Goal: Task Accomplishment & Management: Complete application form

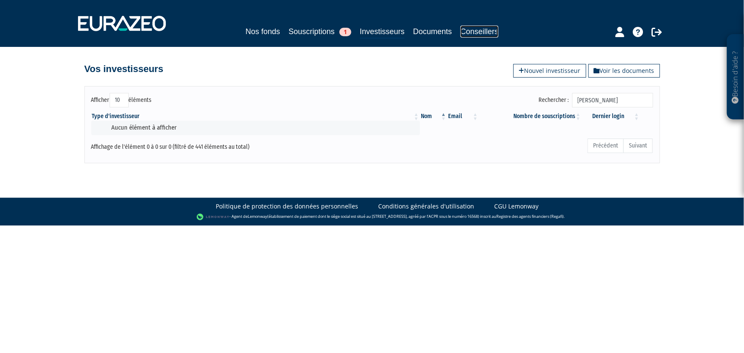
click at [473, 34] on link "Conseillers" at bounding box center [479, 32] width 38 height 12
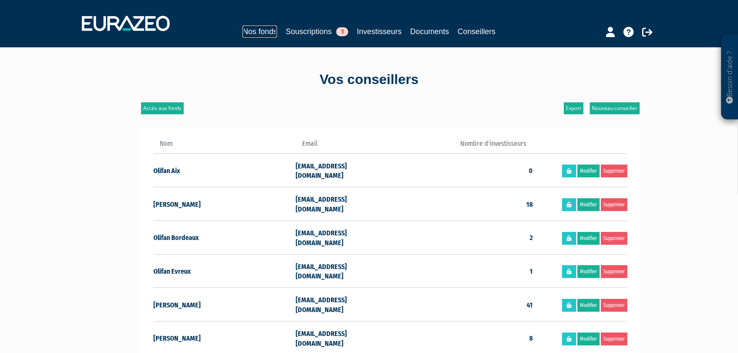
click at [257, 31] on link "Nos fonds" at bounding box center [260, 32] width 35 height 12
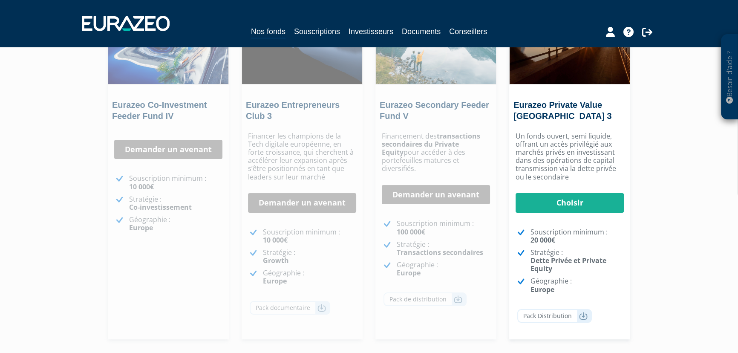
scroll to position [26, 0]
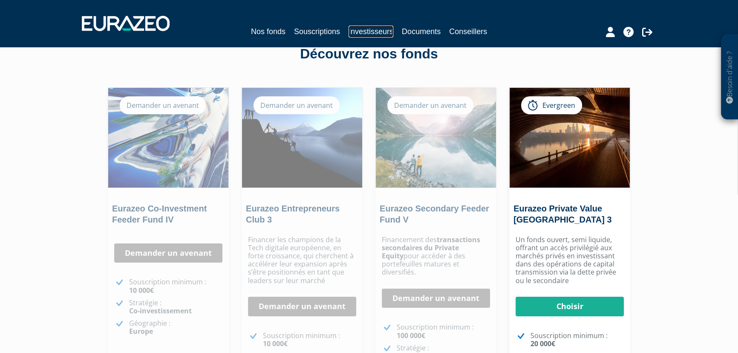
click at [381, 35] on link "Investisseurs" at bounding box center [371, 32] width 45 height 12
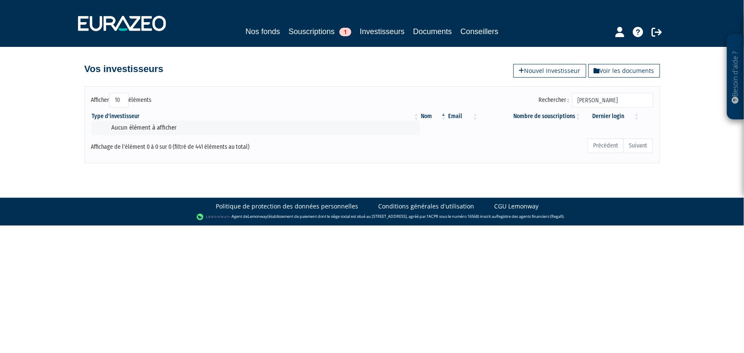
click at [623, 103] on input "LHEZ Milo" at bounding box center [612, 100] width 81 height 14
type input "LHEZ"
click at [307, 36] on link "Souscriptions 1" at bounding box center [320, 32] width 63 height 12
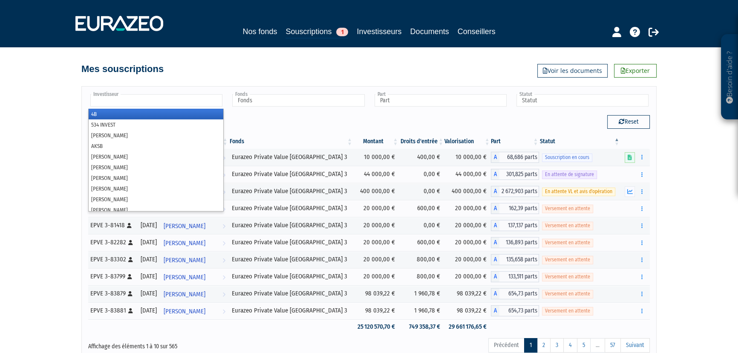
click at [187, 103] on input "text" at bounding box center [156, 100] width 132 height 12
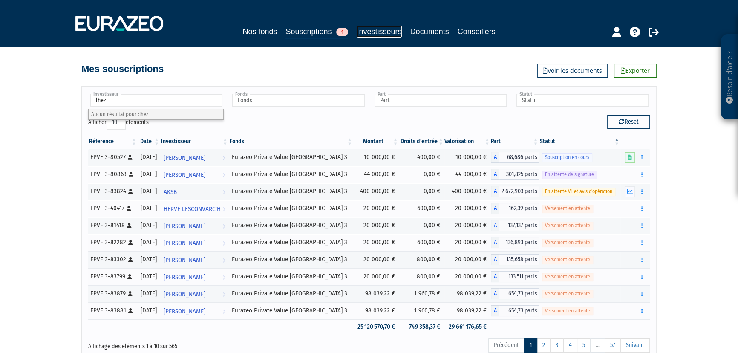
click at [390, 30] on link "Investisseurs" at bounding box center [379, 32] width 45 height 12
type input "Investisseur"
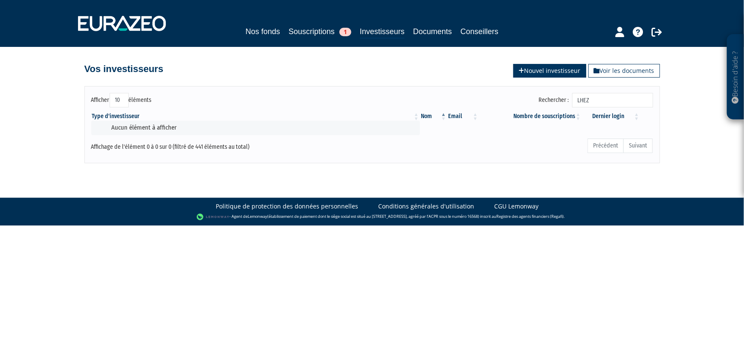
click at [553, 71] on link "Nouvel investisseur" at bounding box center [549, 71] width 73 height 14
